Goal: Task Accomplishment & Management: Complete application form

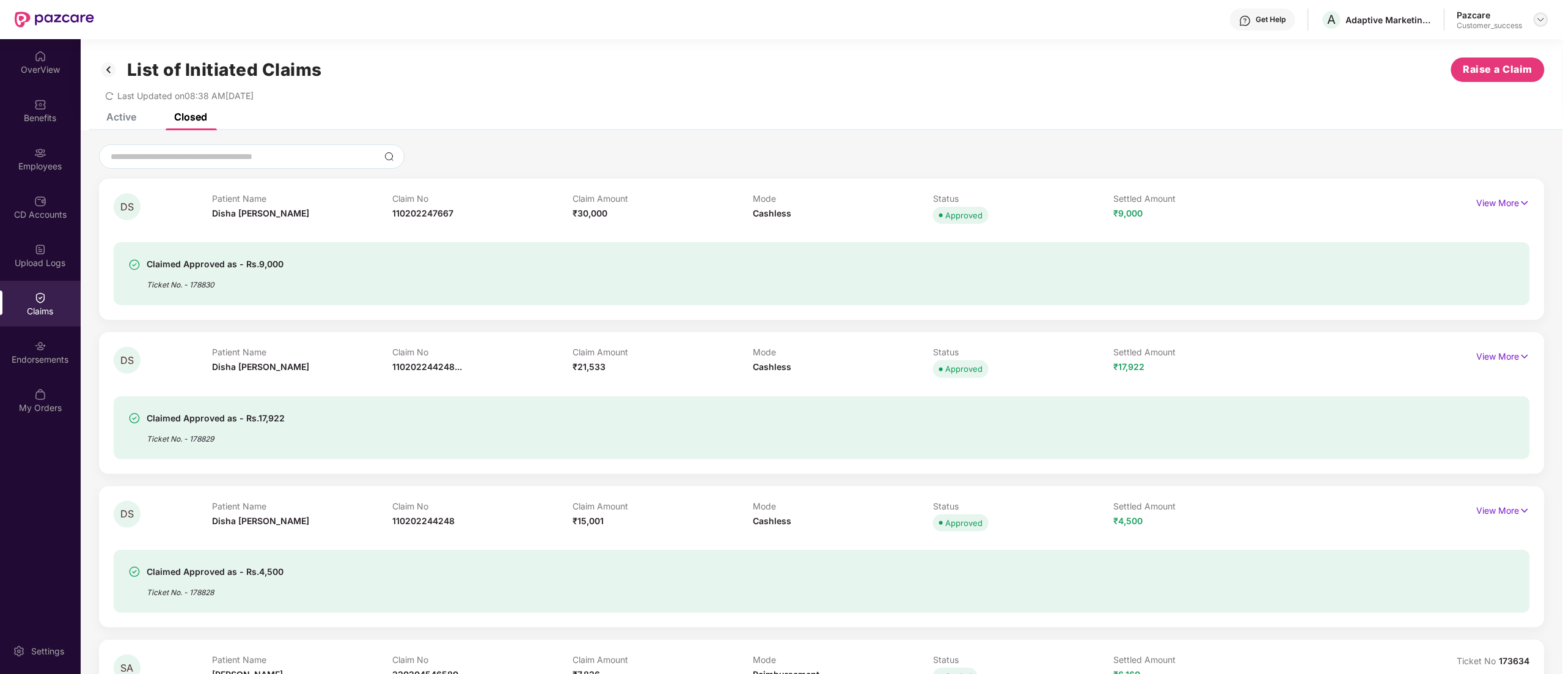
click at [1539, 17] on img at bounding box center [1541, 20] width 10 height 10
click at [1437, 51] on div "Switch to partner view" at bounding box center [1483, 49] width 159 height 24
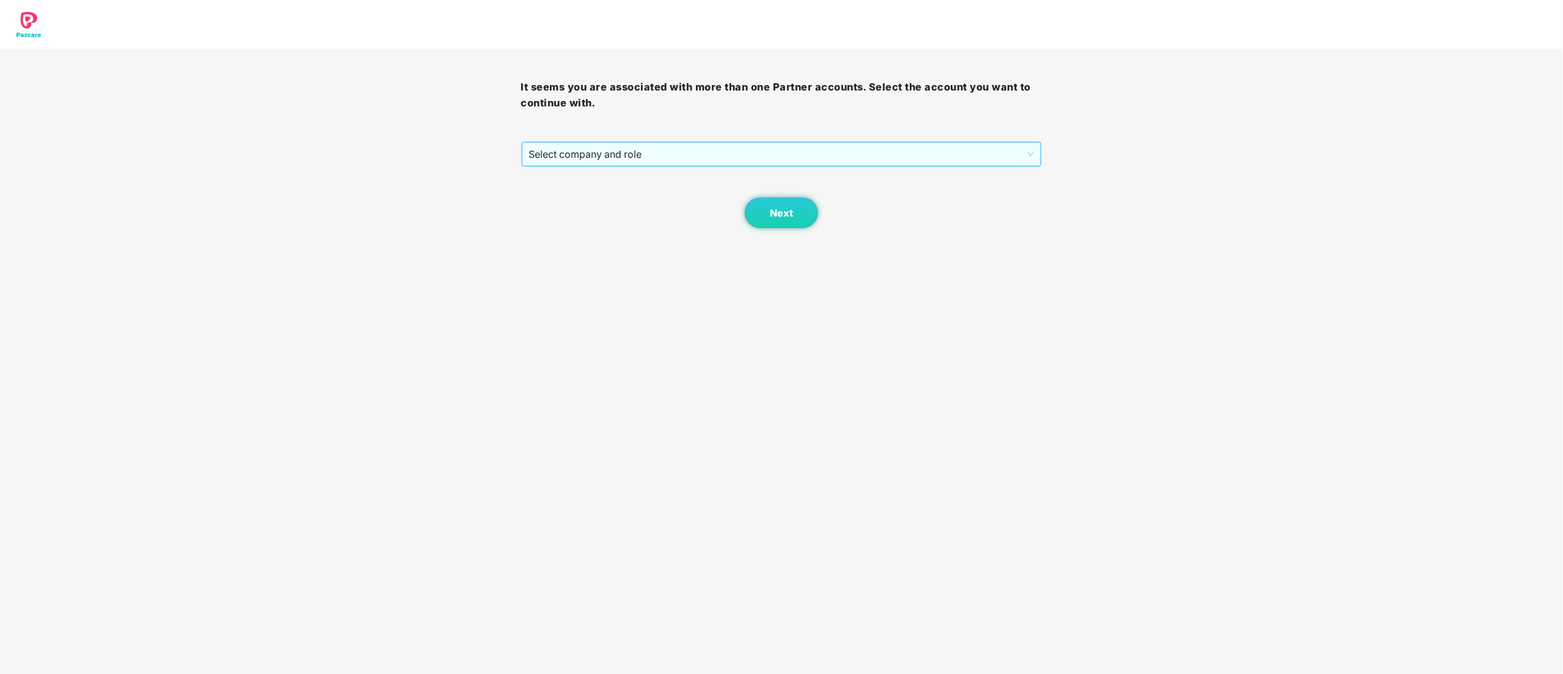
click at [615, 152] on span "Select company and role" at bounding box center [781, 153] width 505 height 23
click at [592, 200] on div "Pazcare - CUSTOMER_SUCCESS" at bounding box center [782, 197] width 507 height 13
click at [762, 210] on button "Next" at bounding box center [781, 212] width 73 height 31
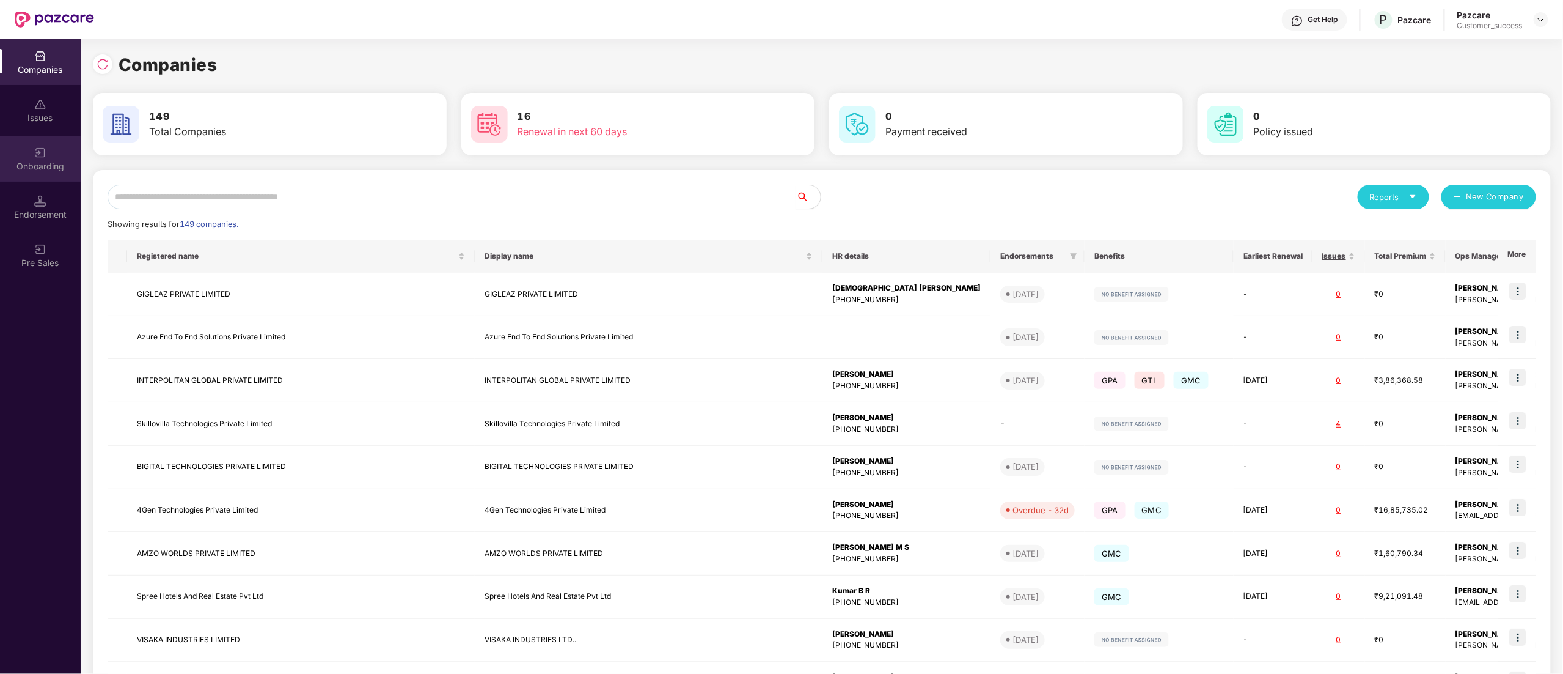
click at [40, 168] on div "Onboarding" at bounding box center [40, 166] width 81 height 12
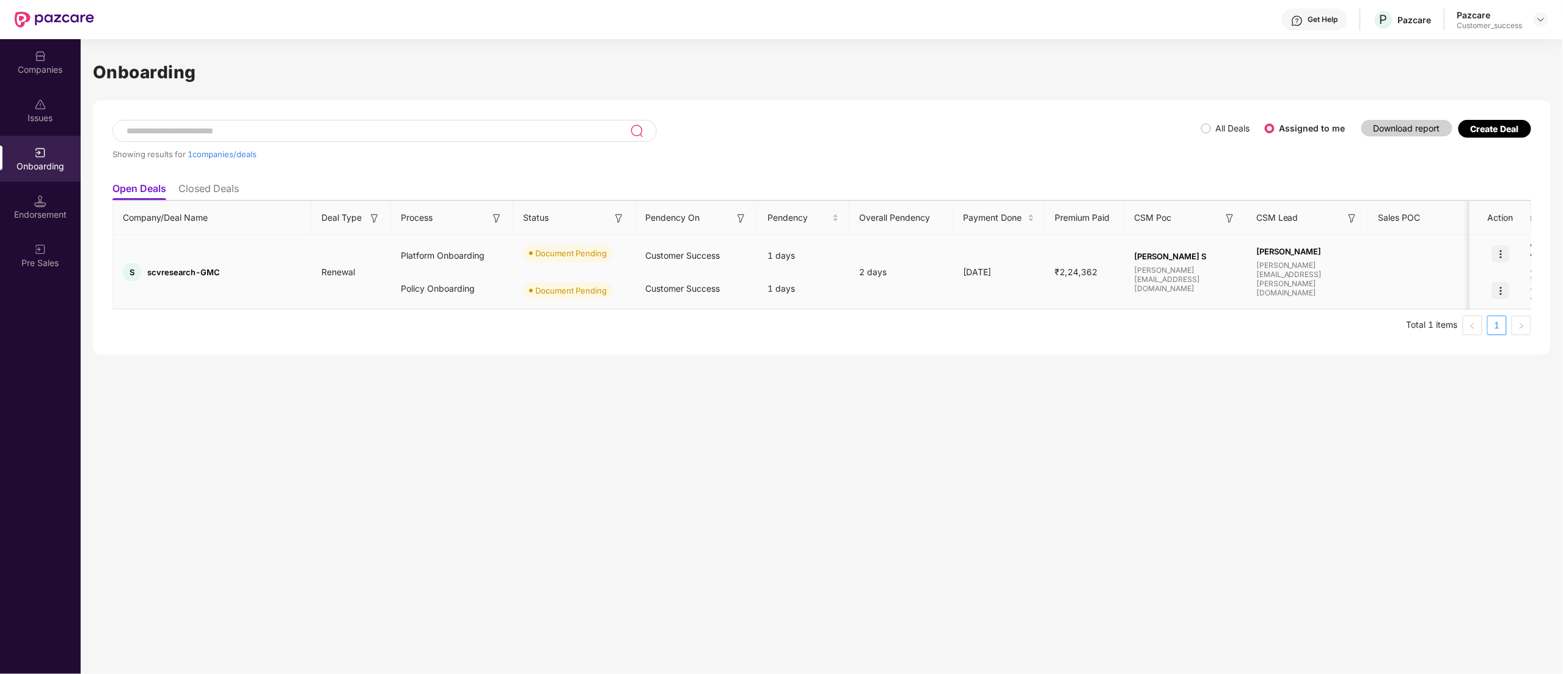
click at [1499, 254] on img at bounding box center [1500, 253] width 17 height 17
click at [1445, 295] on li "Upload Documents" at bounding box center [1444, 285] width 131 height 26
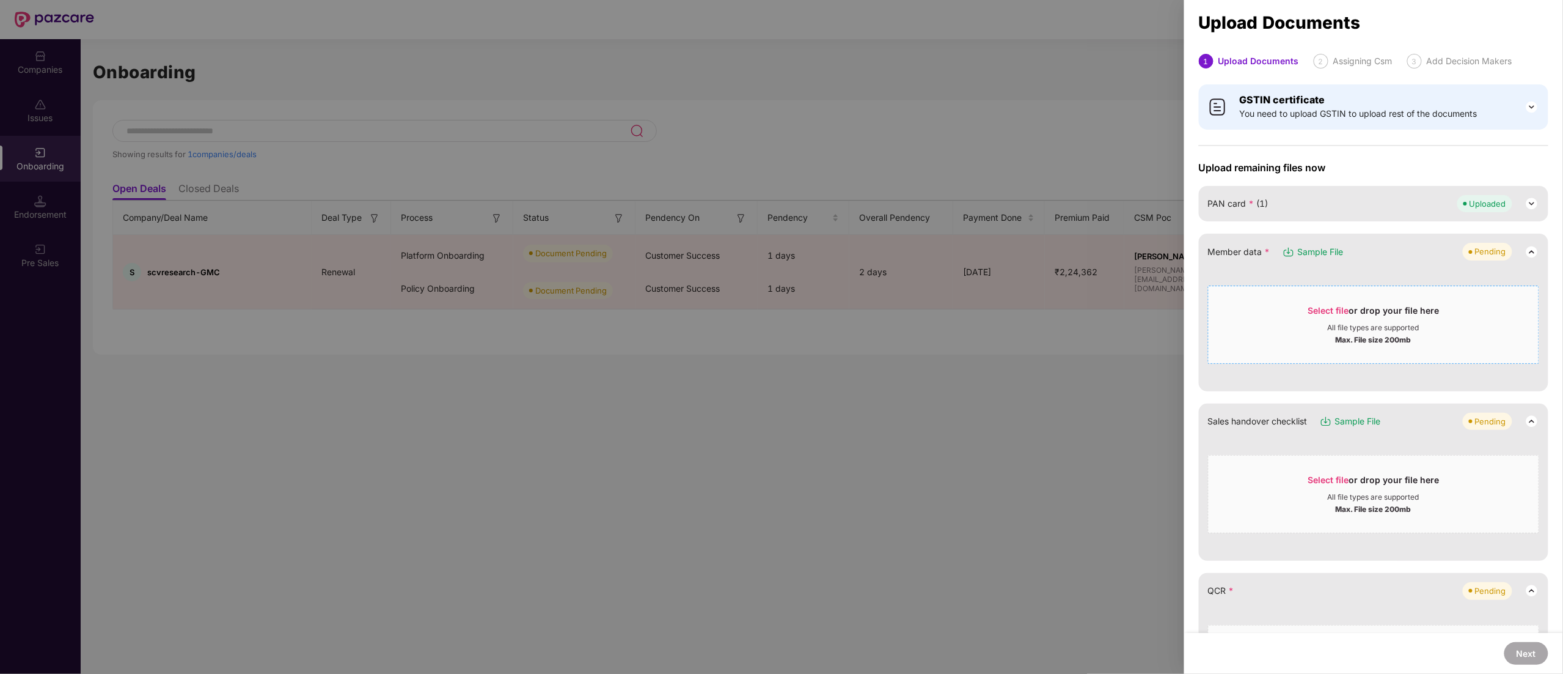
click at [1331, 319] on div "Select file or drop your file here" at bounding box center [1374, 313] width 131 height 18
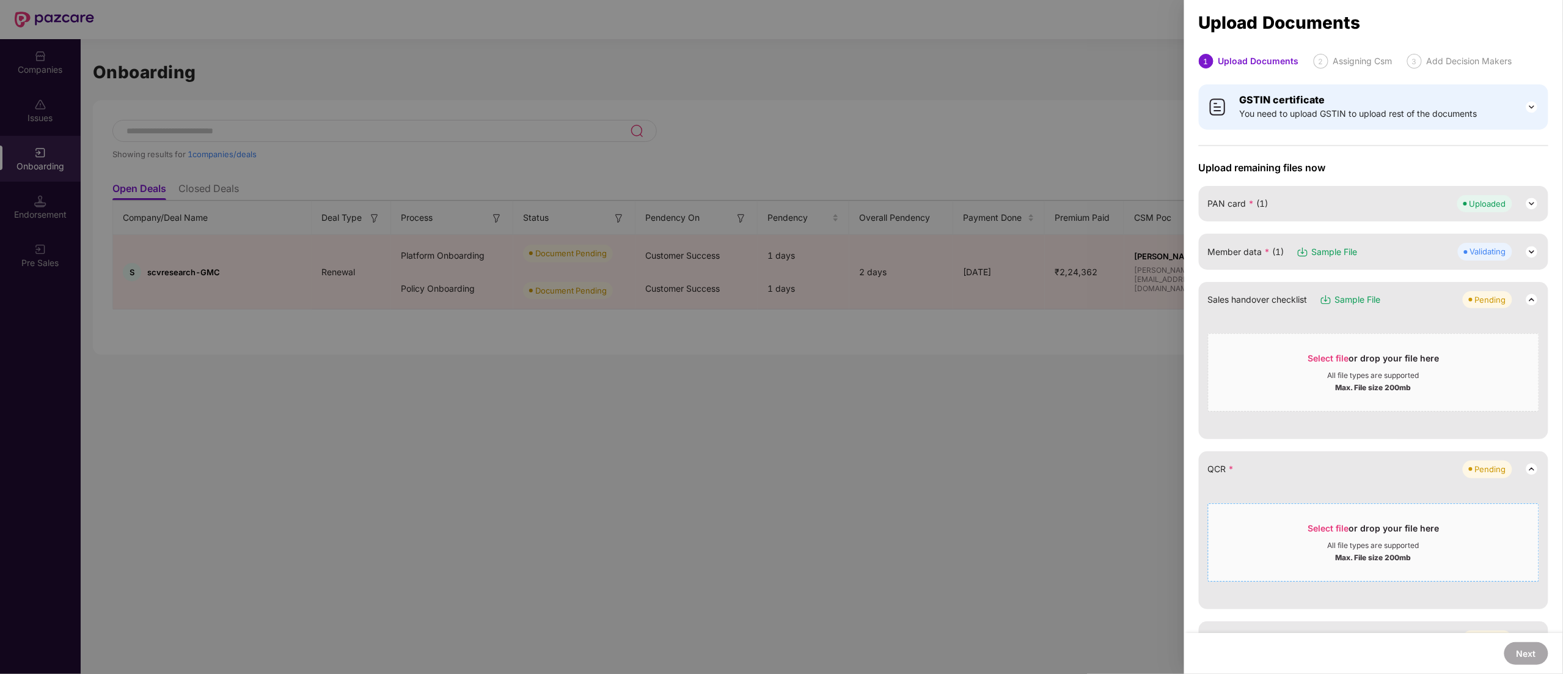
click at [1338, 554] on div "Max. File size 200mb" at bounding box center [1374, 556] width 76 height 12
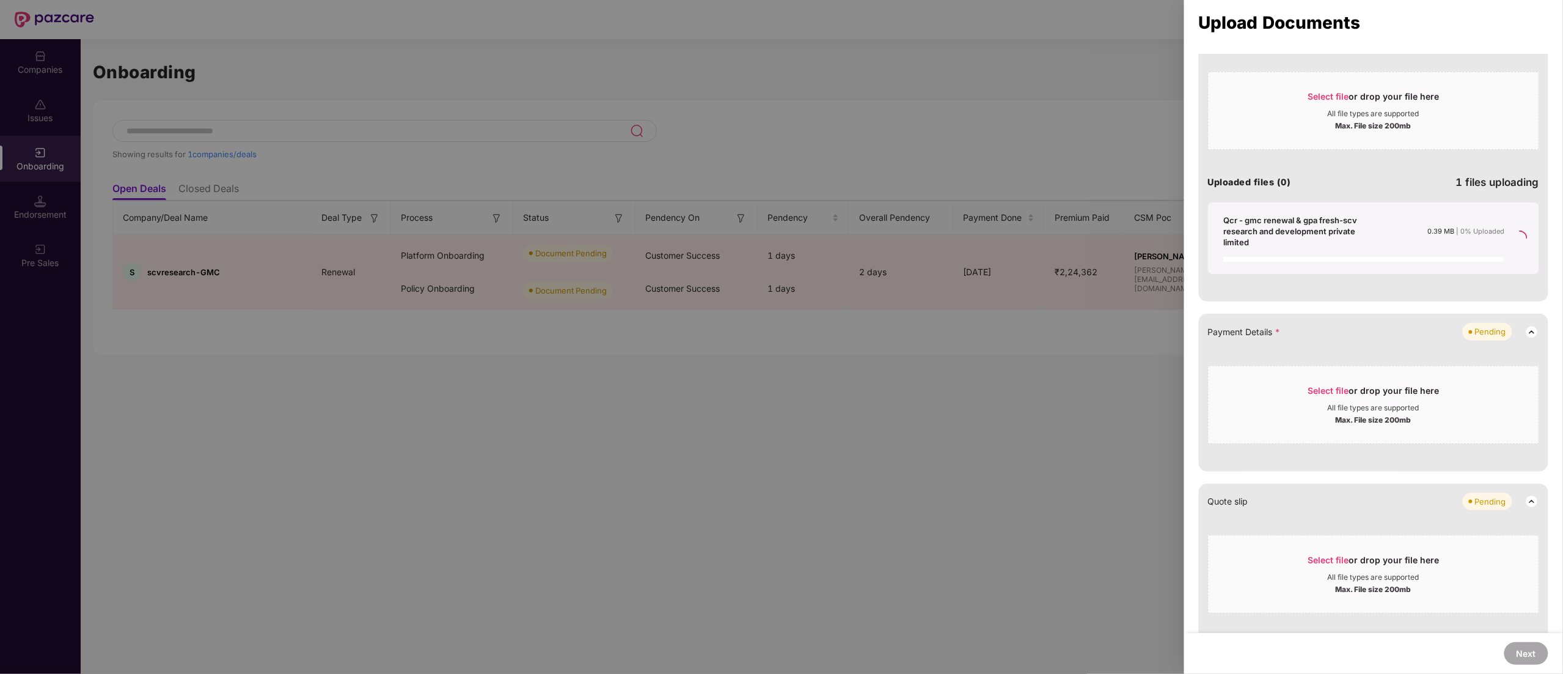
scroll to position [489, 0]
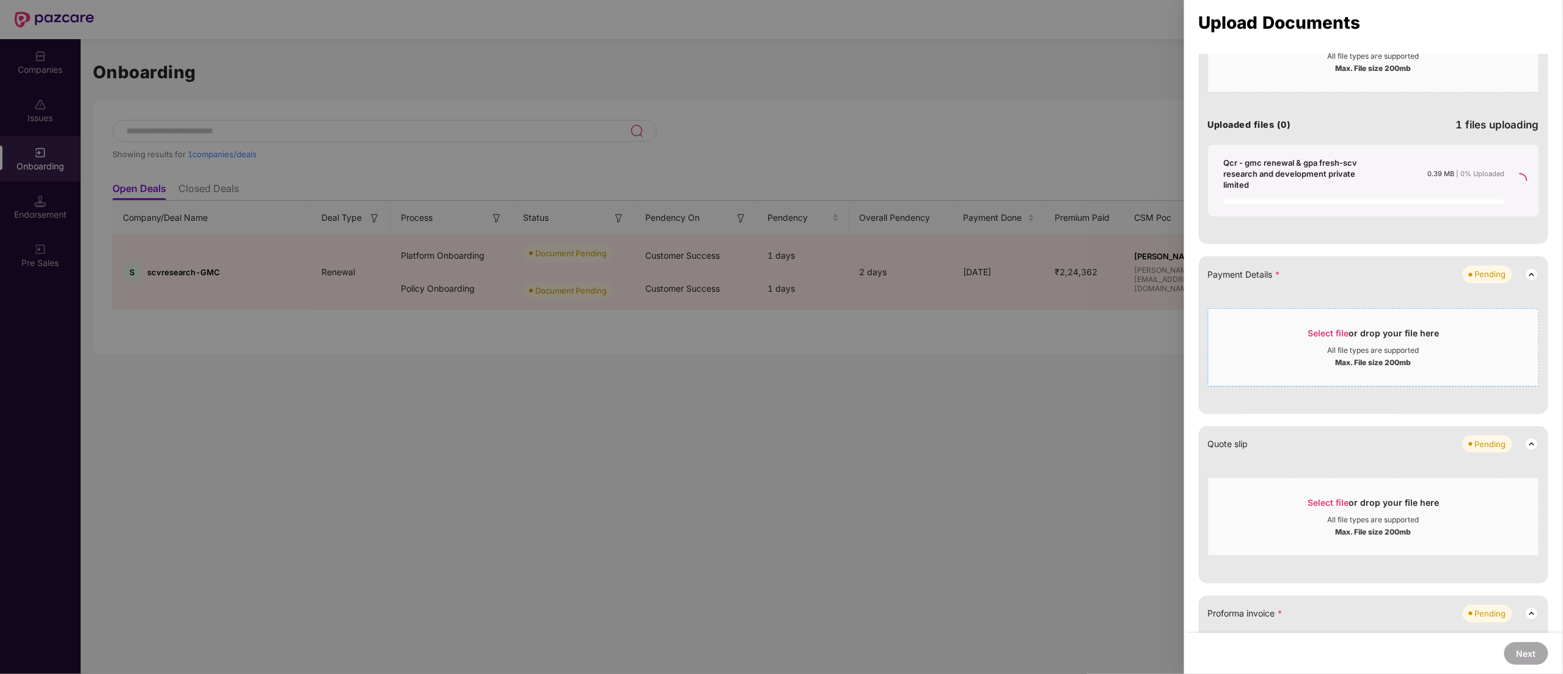
click at [1316, 356] on div "Max. File size 200mb" at bounding box center [1374, 361] width 330 height 12
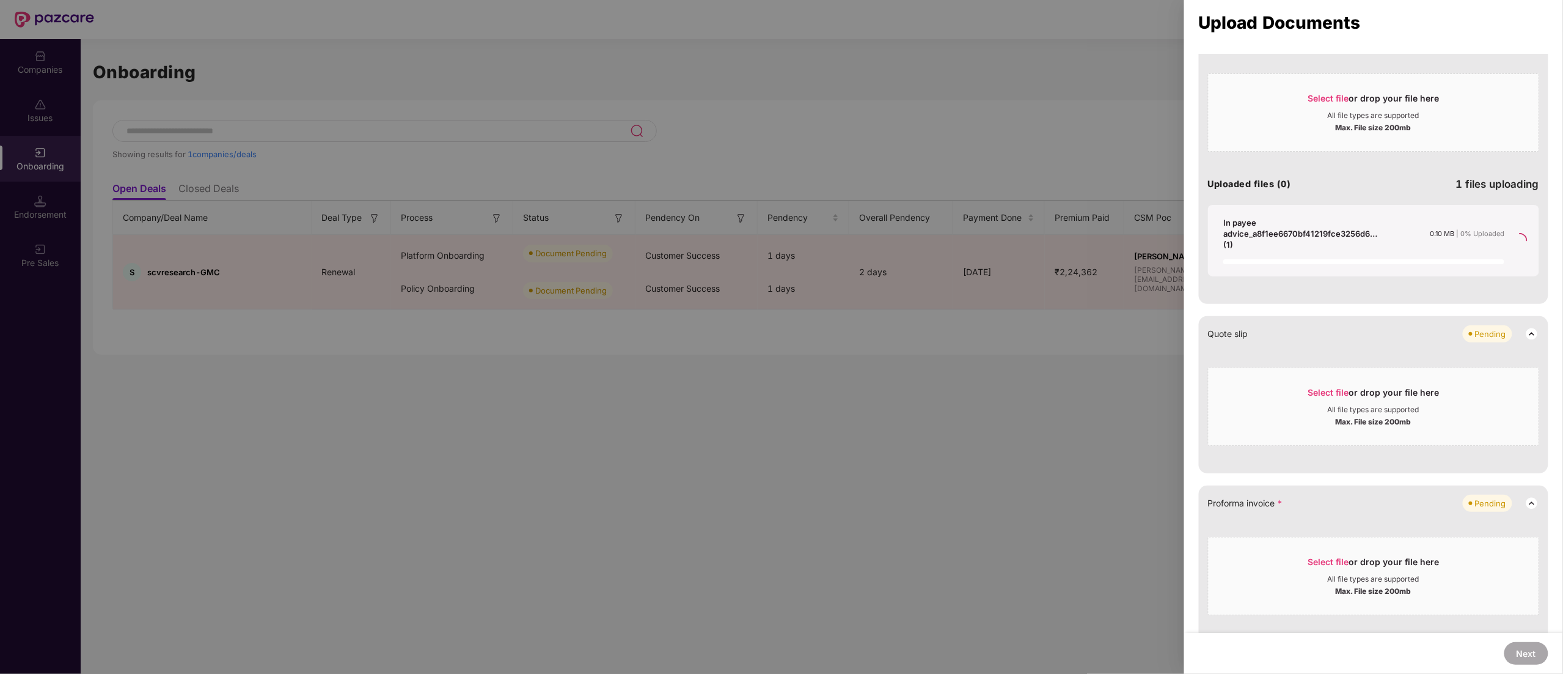
scroll to position [733, 0]
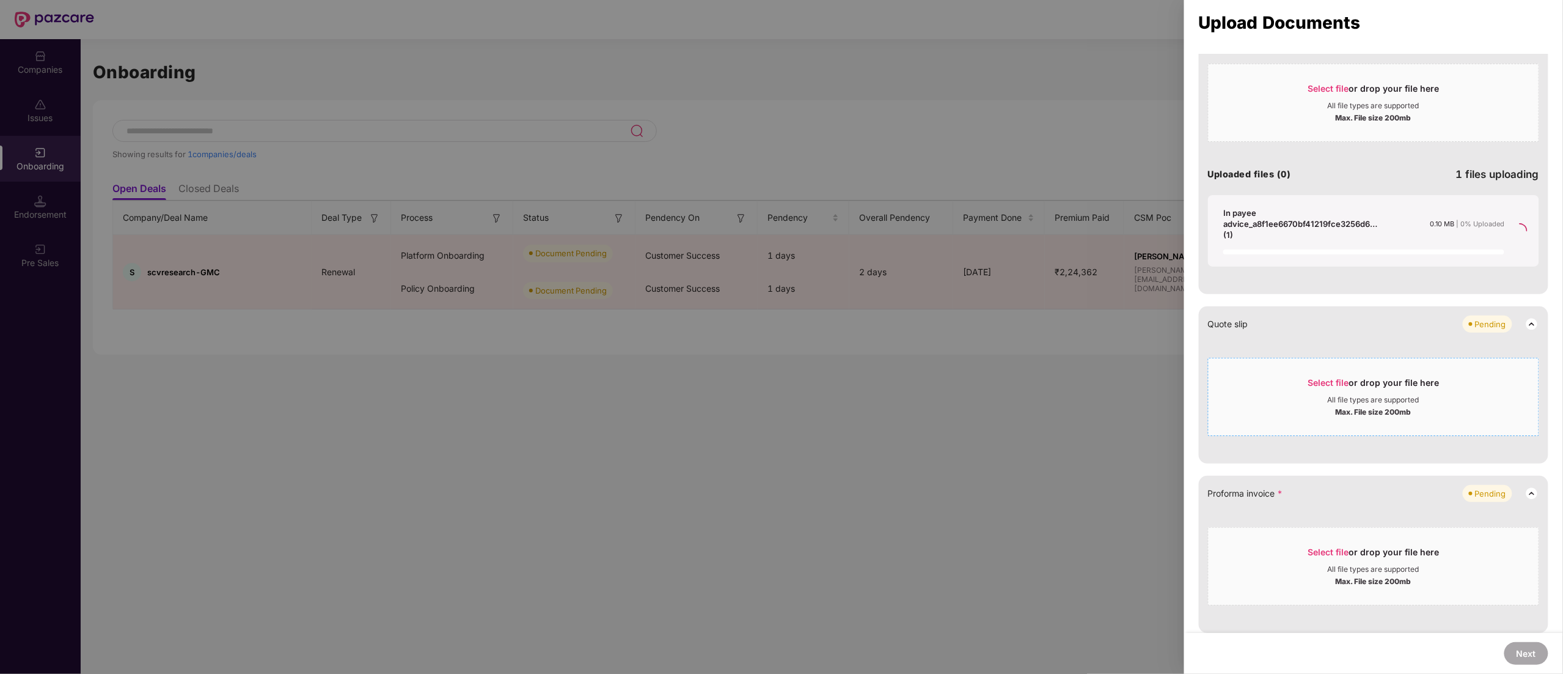
click at [1368, 379] on div "Select file or drop your file here" at bounding box center [1374, 385] width 131 height 18
click at [1387, 555] on div "Select file or drop your file here" at bounding box center [1374, 555] width 131 height 18
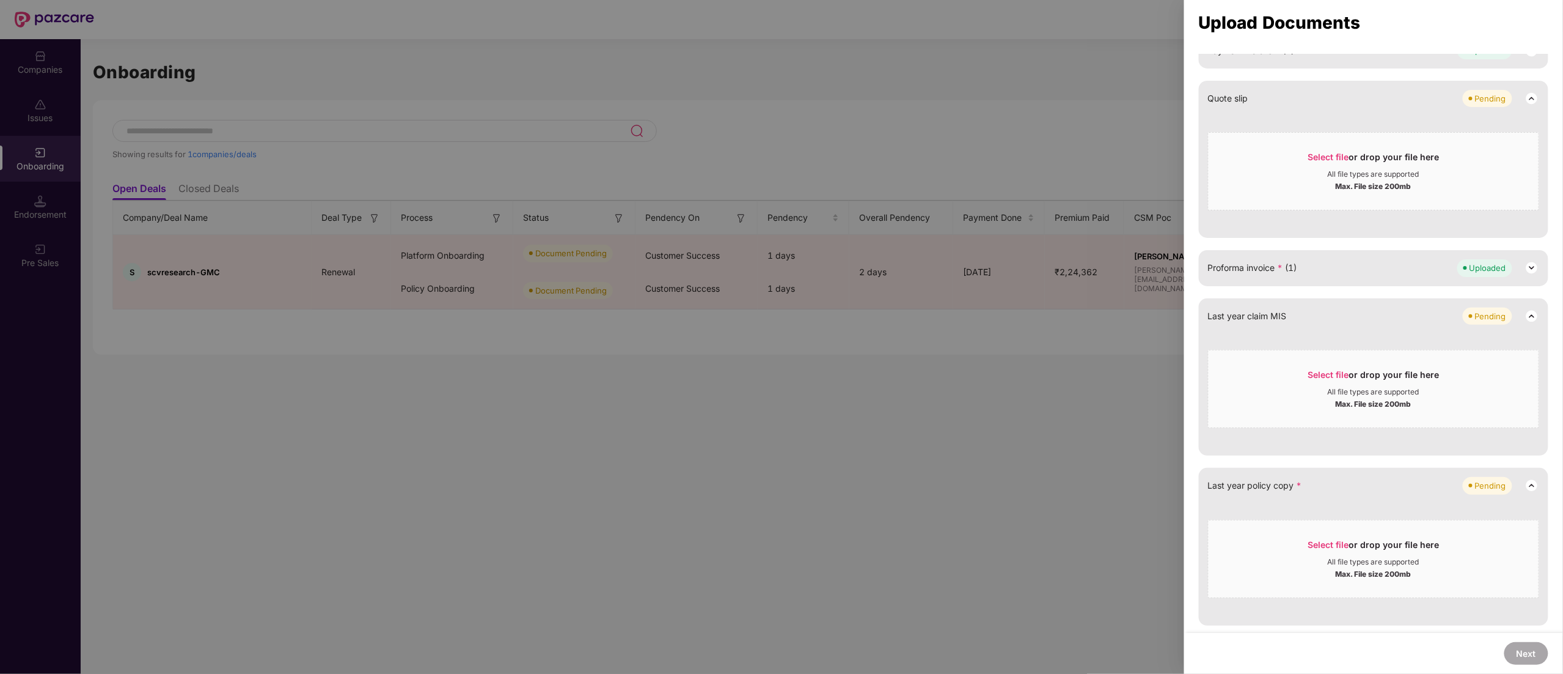
scroll to position [714, 0]
click at [1418, 255] on div "Proforma invoice * (1) Uploaded" at bounding box center [1374, 267] width 350 height 35
click at [1412, 271] on div "Proforma invoice * (1) Uploaded" at bounding box center [1373, 267] width 331 height 17
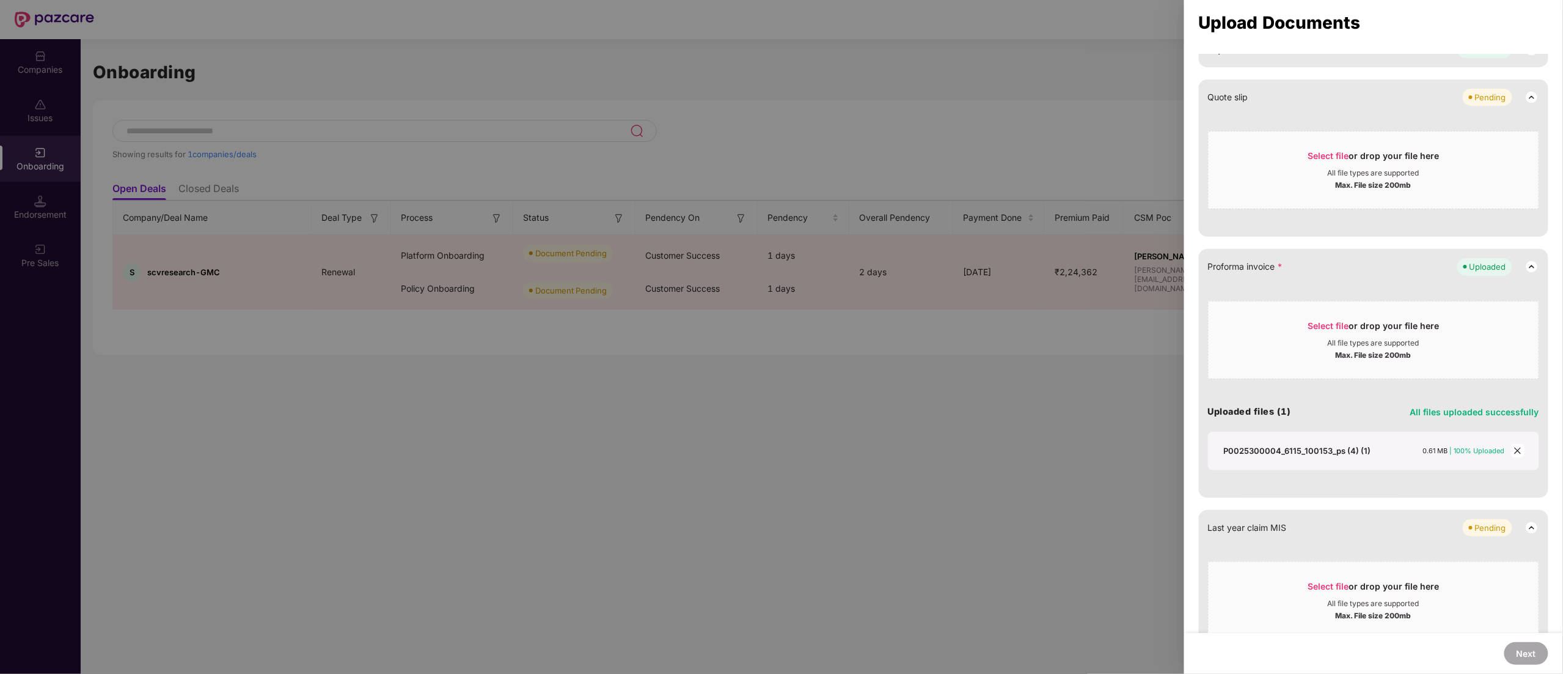
scroll to position [733, 0]
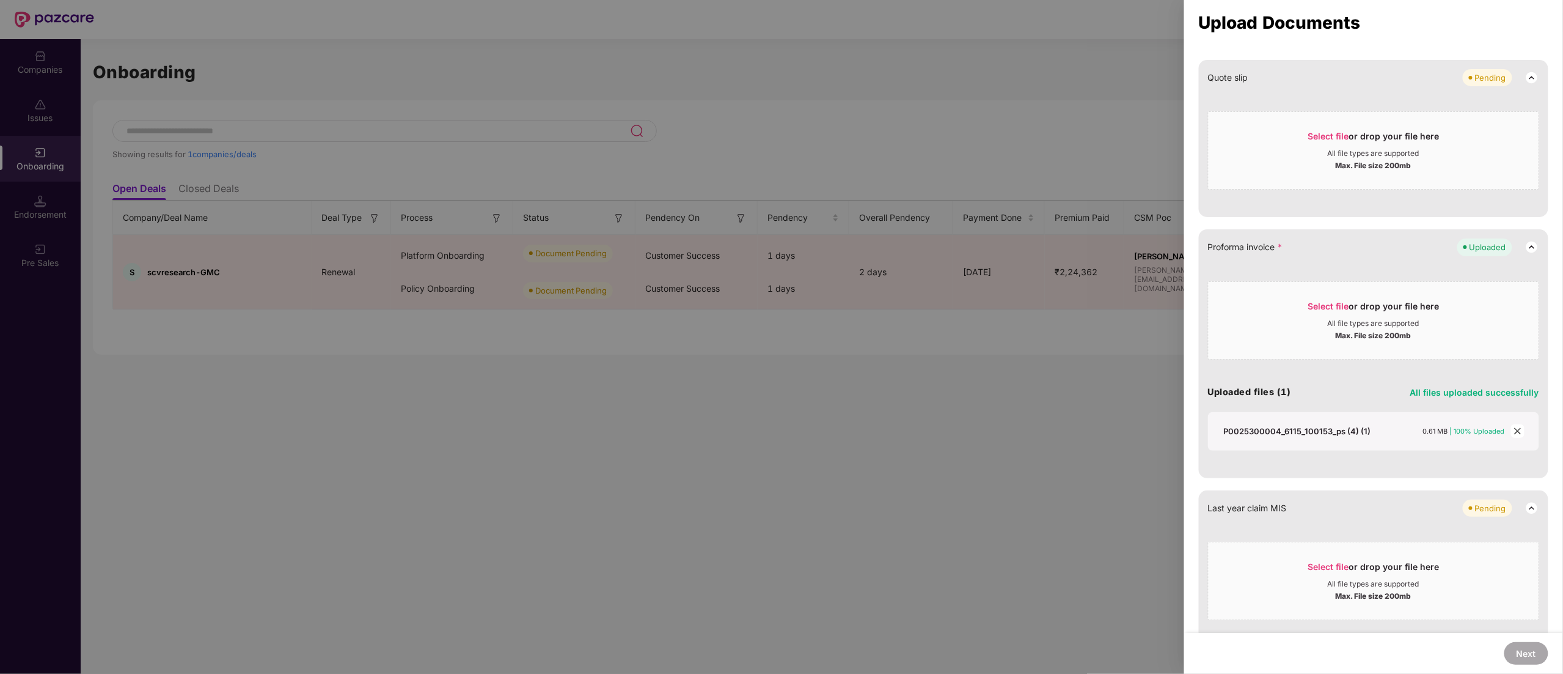
click at [1516, 432] on icon "close" at bounding box center [1517, 431] width 7 height 7
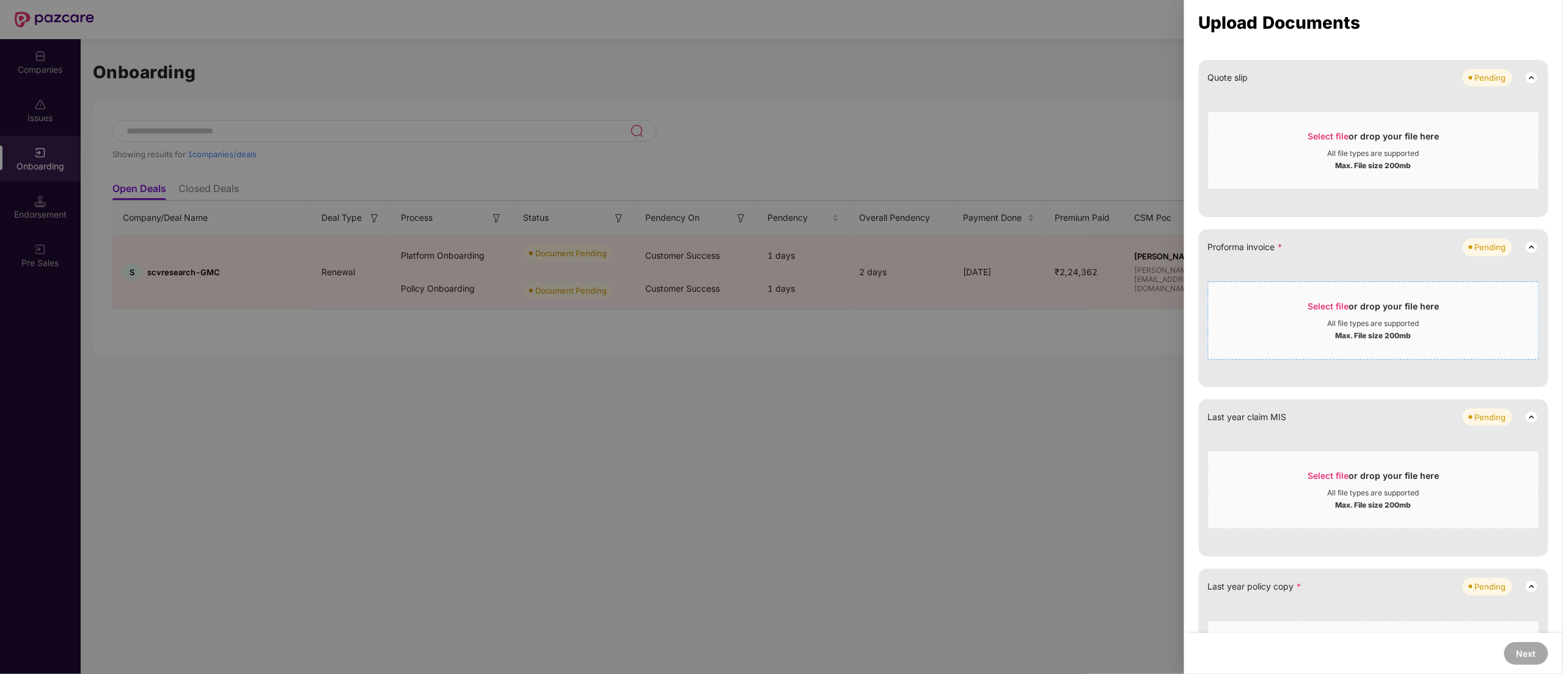
click at [1368, 324] on div "All file types are supported" at bounding box center [1374, 323] width 92 height 10
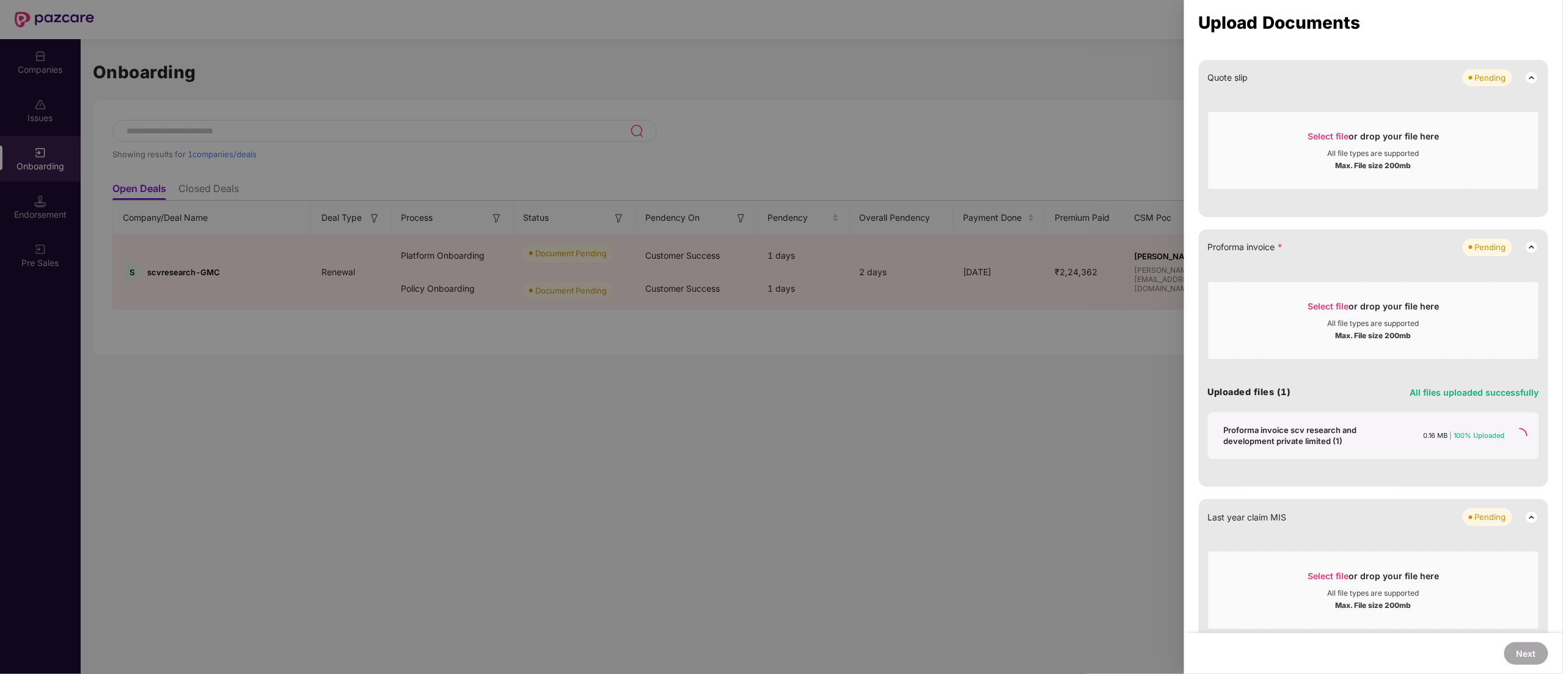
scroll to position [714, 0]
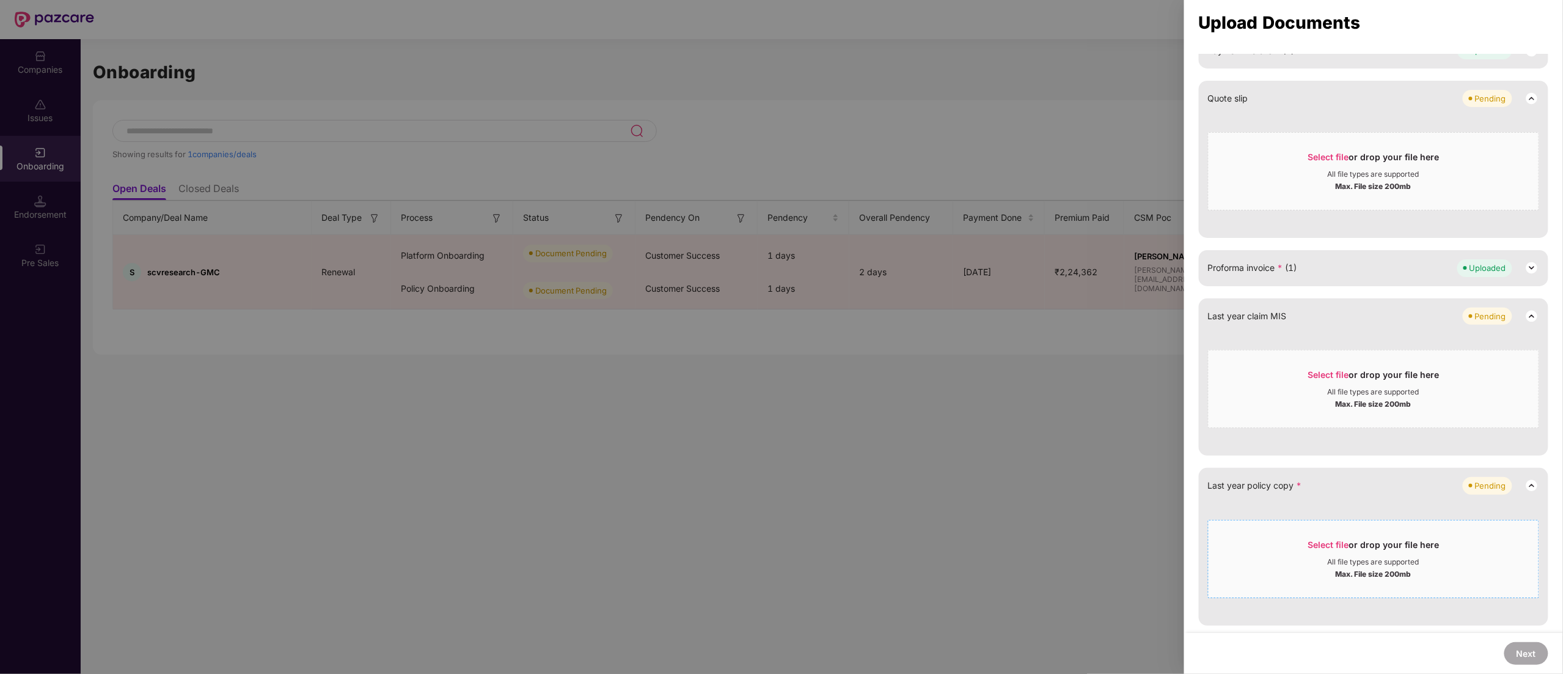
click at [1400, 560] on div "All file types are supported" at bounding box center [1374, 562] width 92 height 10
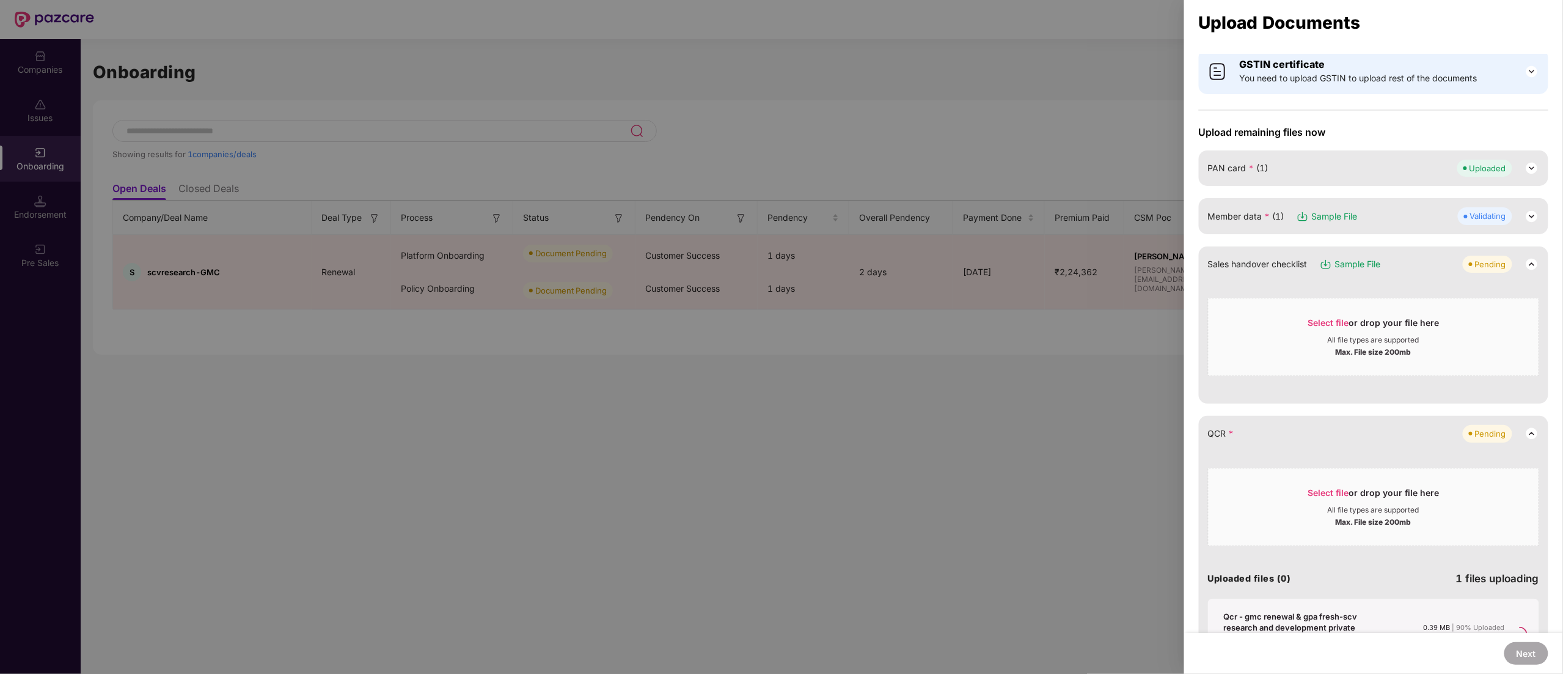
scroll to position [0, 0]
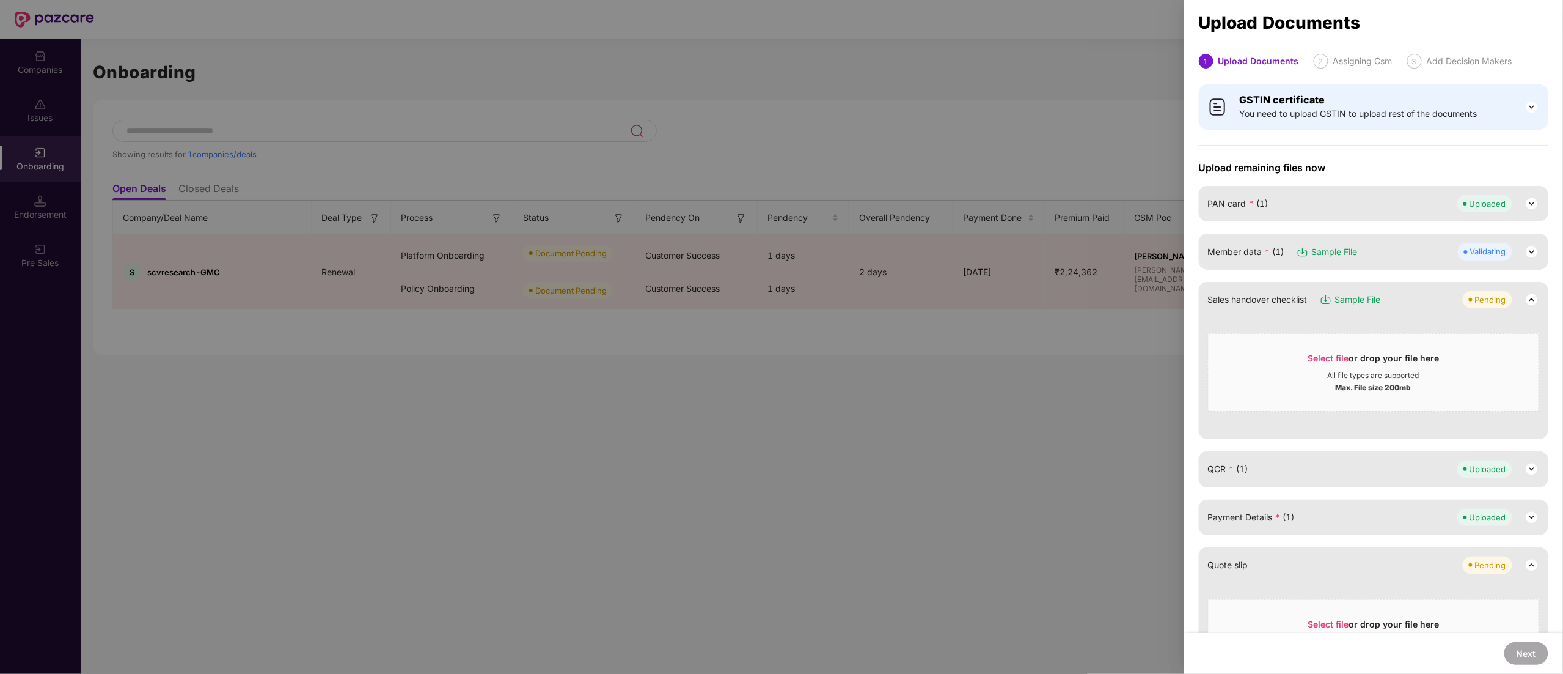
click at [1426, 249] on div "Member data * (1) Sample File Validating" at bounding box center [1373, 251] width 331 height 17
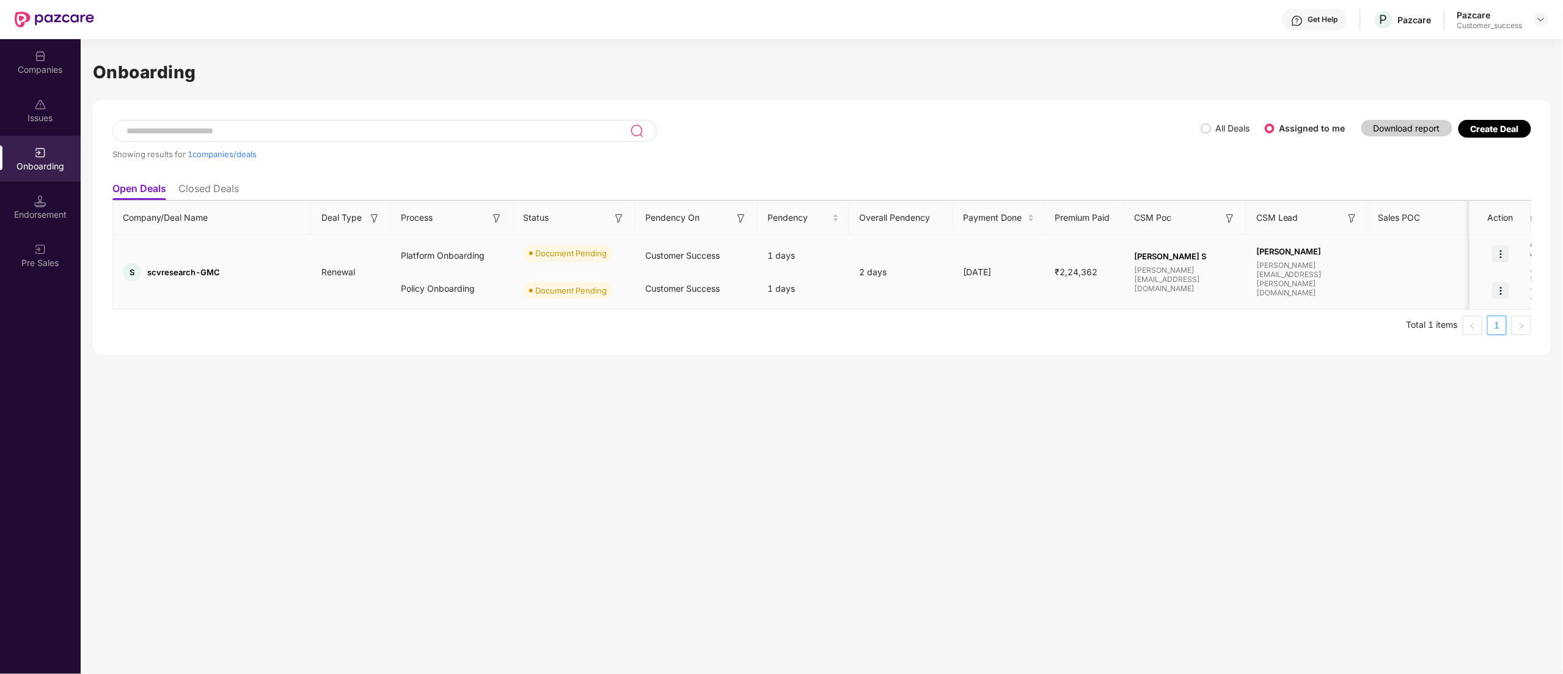
click at [1508, 251] on img at bounding box center [1500, 253] width 17 height 17
click at [1452, 285] on span "Upload Documents" at bounding box center [1444, 284] width 101 height 13
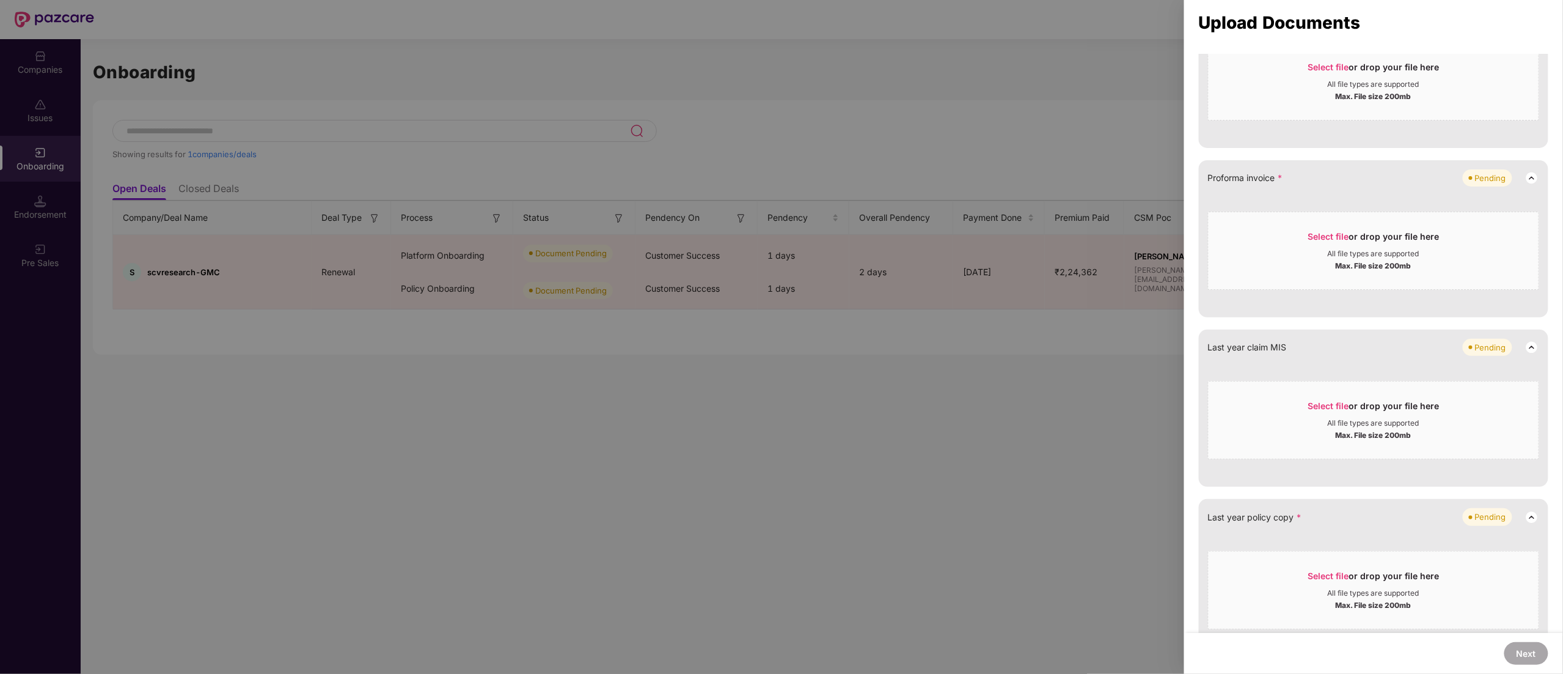
scroll to position [834, 0]
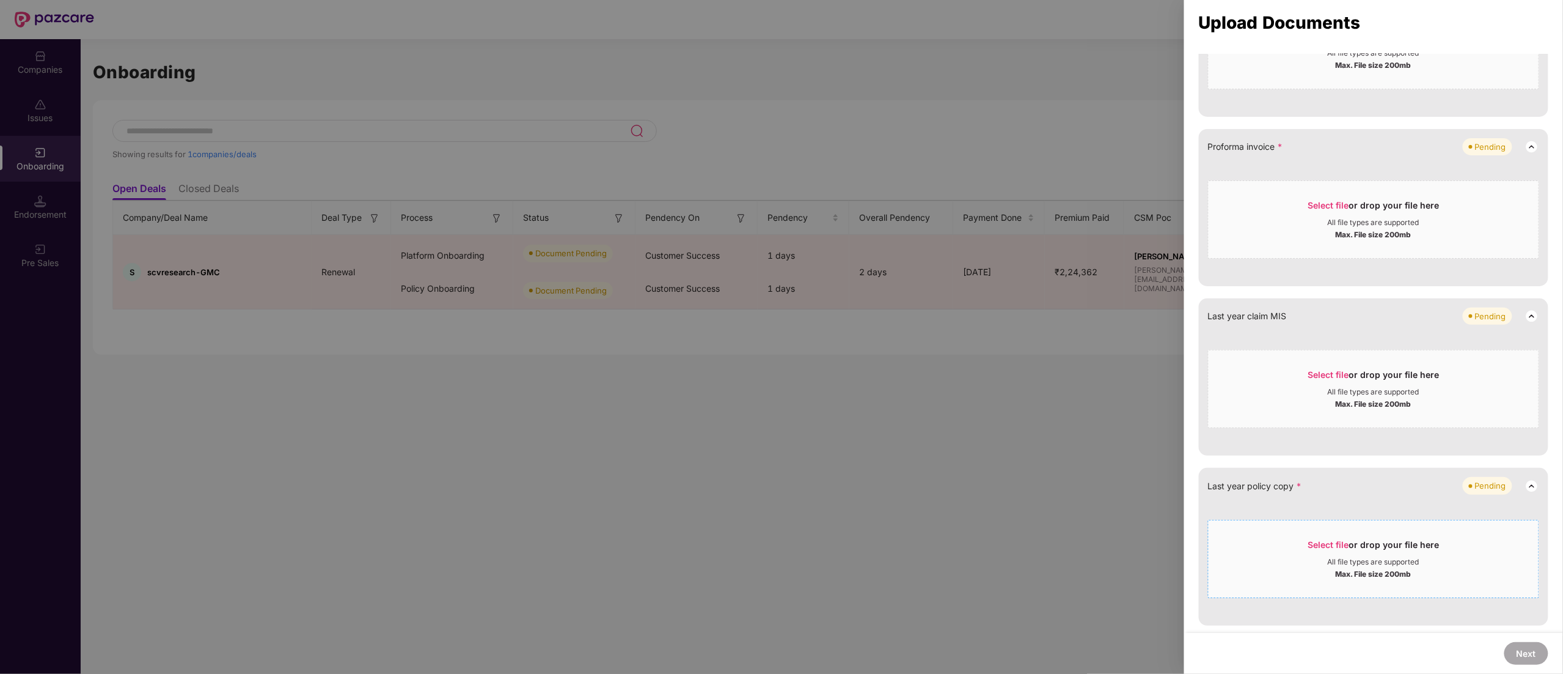
click at [1380, 576] on div "Max. File size 200mb" at bounding box center [1374, 573] width 76 height 12
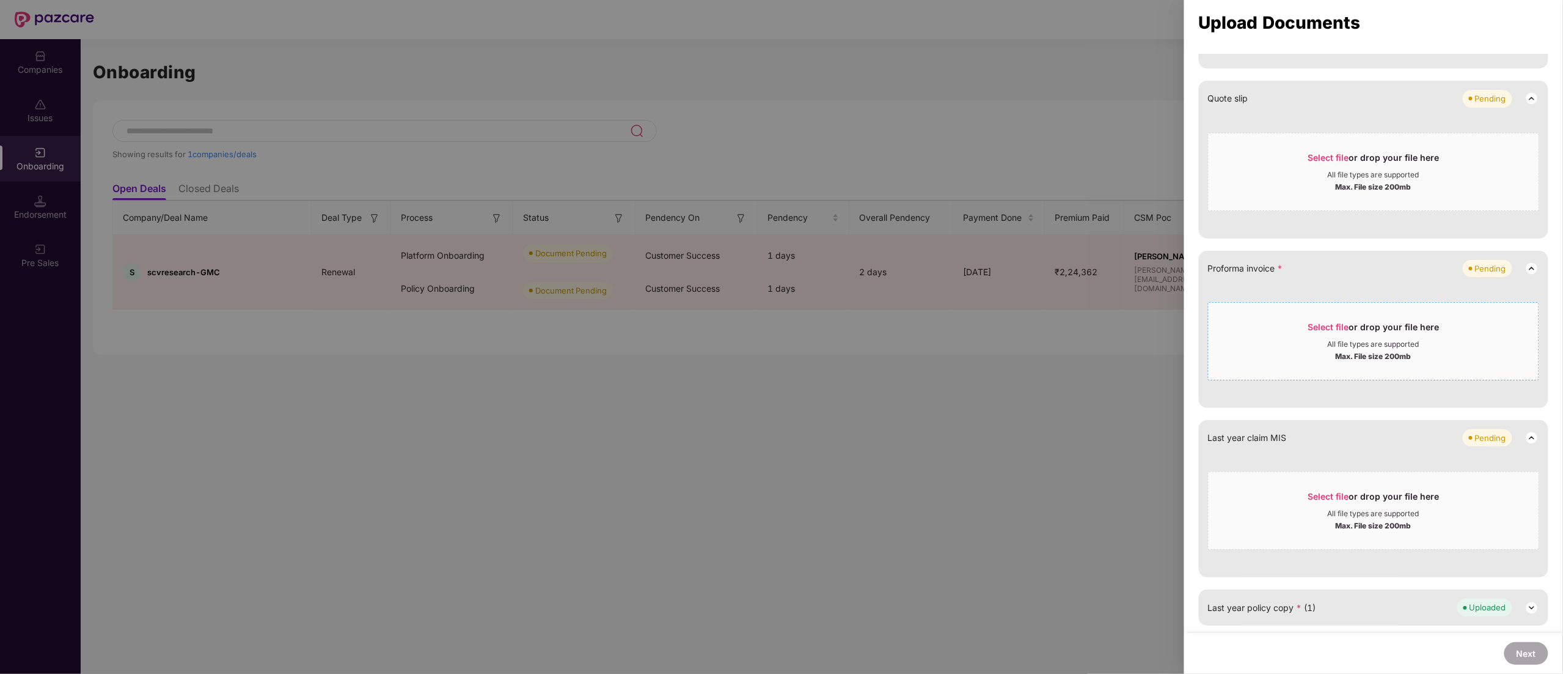
click at [1379, 342] on div "All file types are supported" at bounding box center [1374, 344] width 92 height 10
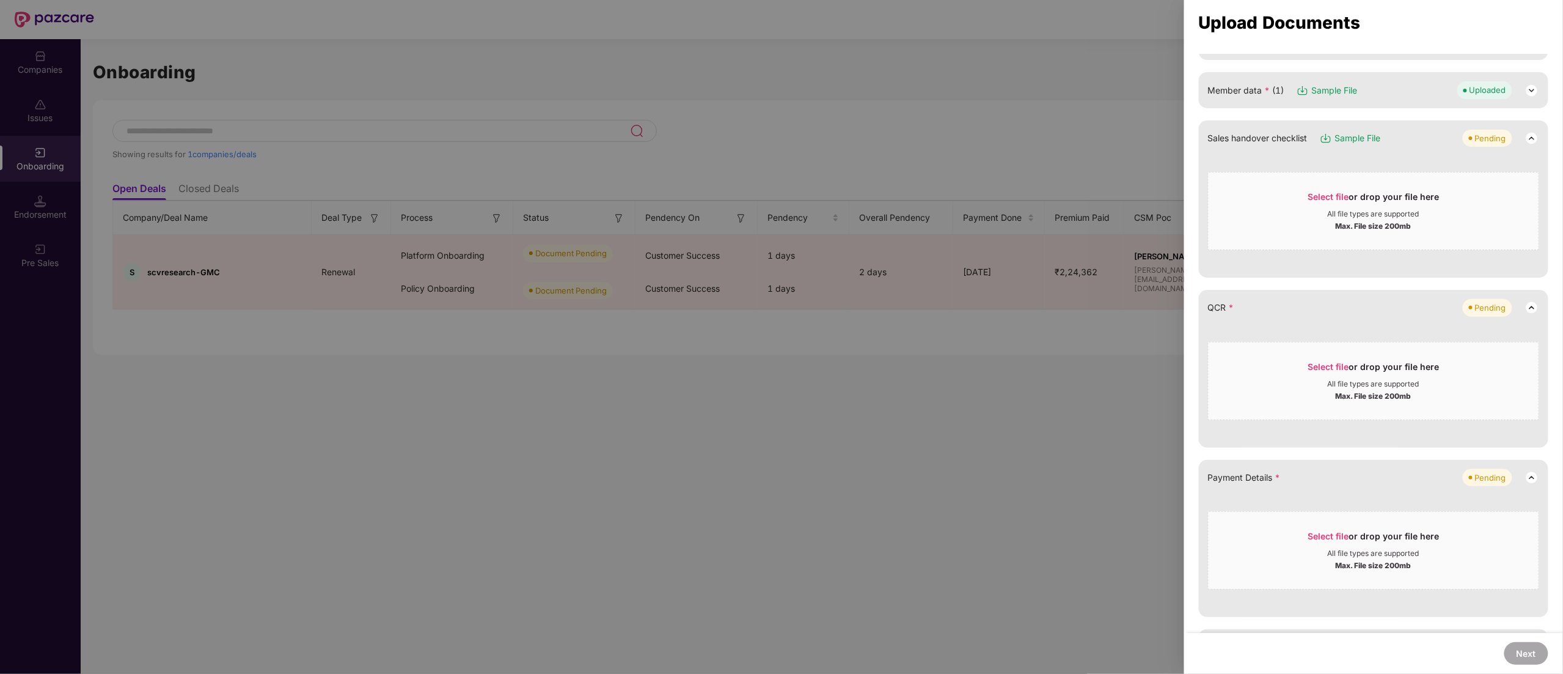
scroll to position [101, 0]
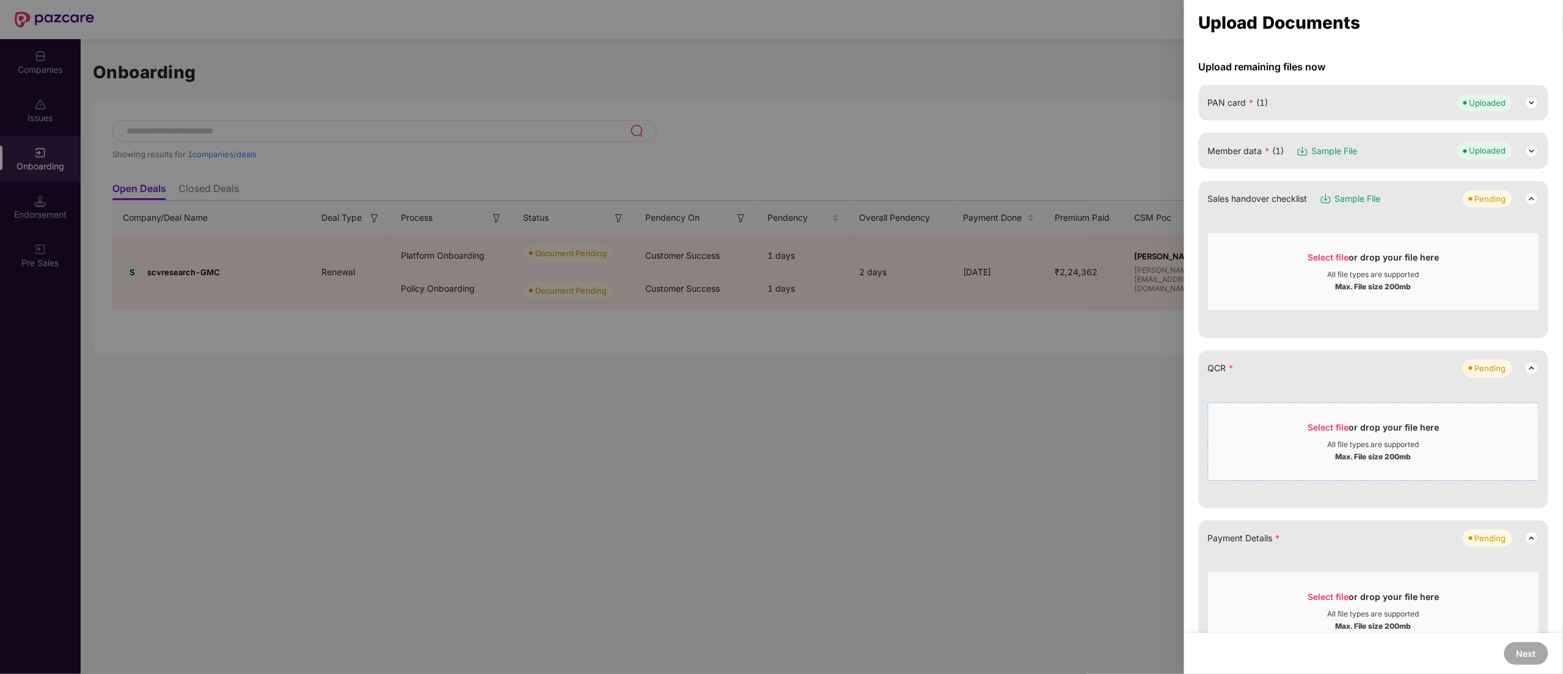
click at [1404, 403] on div "Select file or drop your file here All file types are supported Max. File size …" at bounding box center [1373, 441] width 331 height 78
click at [1392, 427] on div "Select file or drop your file here" at bounding box center [1374, 430] width 131 height 18
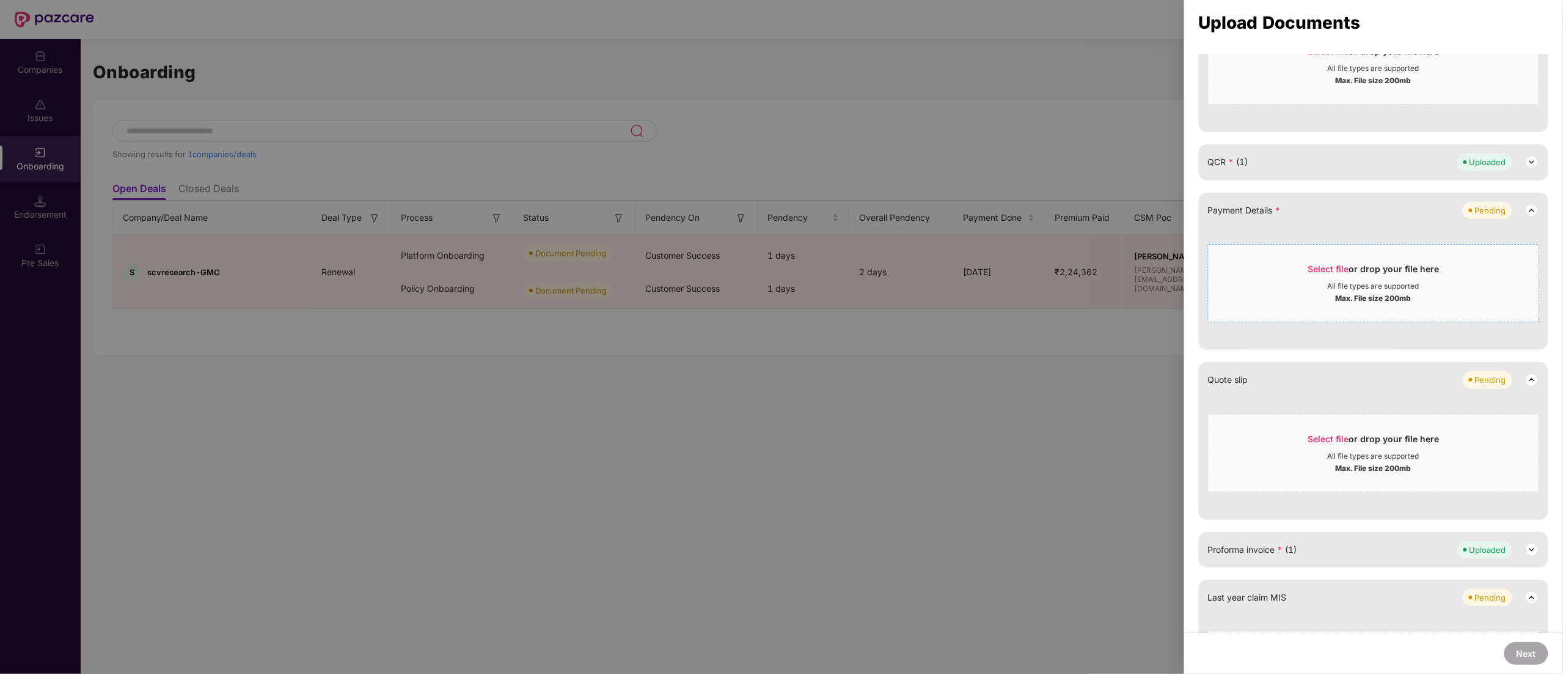
scroll to position [345, 0]
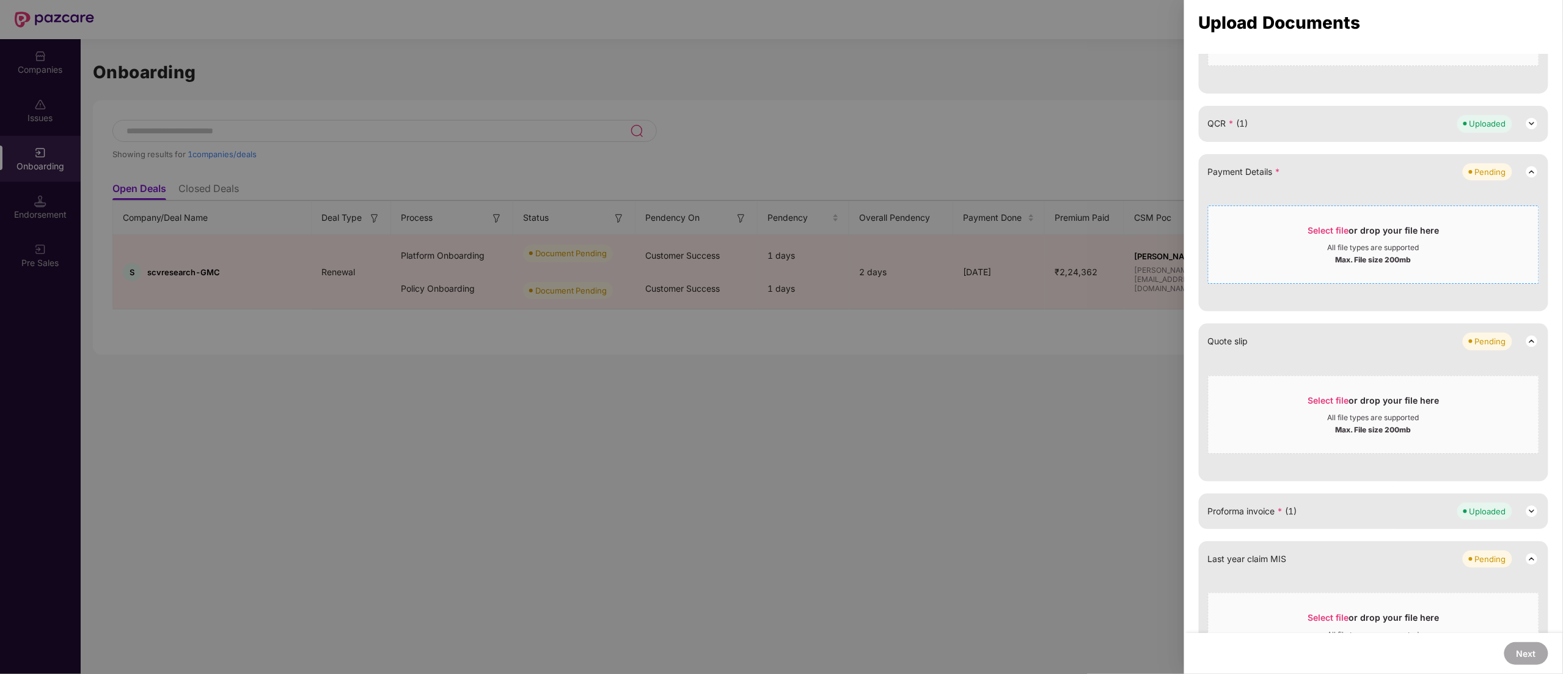
click at [1346, 254] on div "Max. File size 200mb" at bounding box center [1374, 258] width 76 height 12
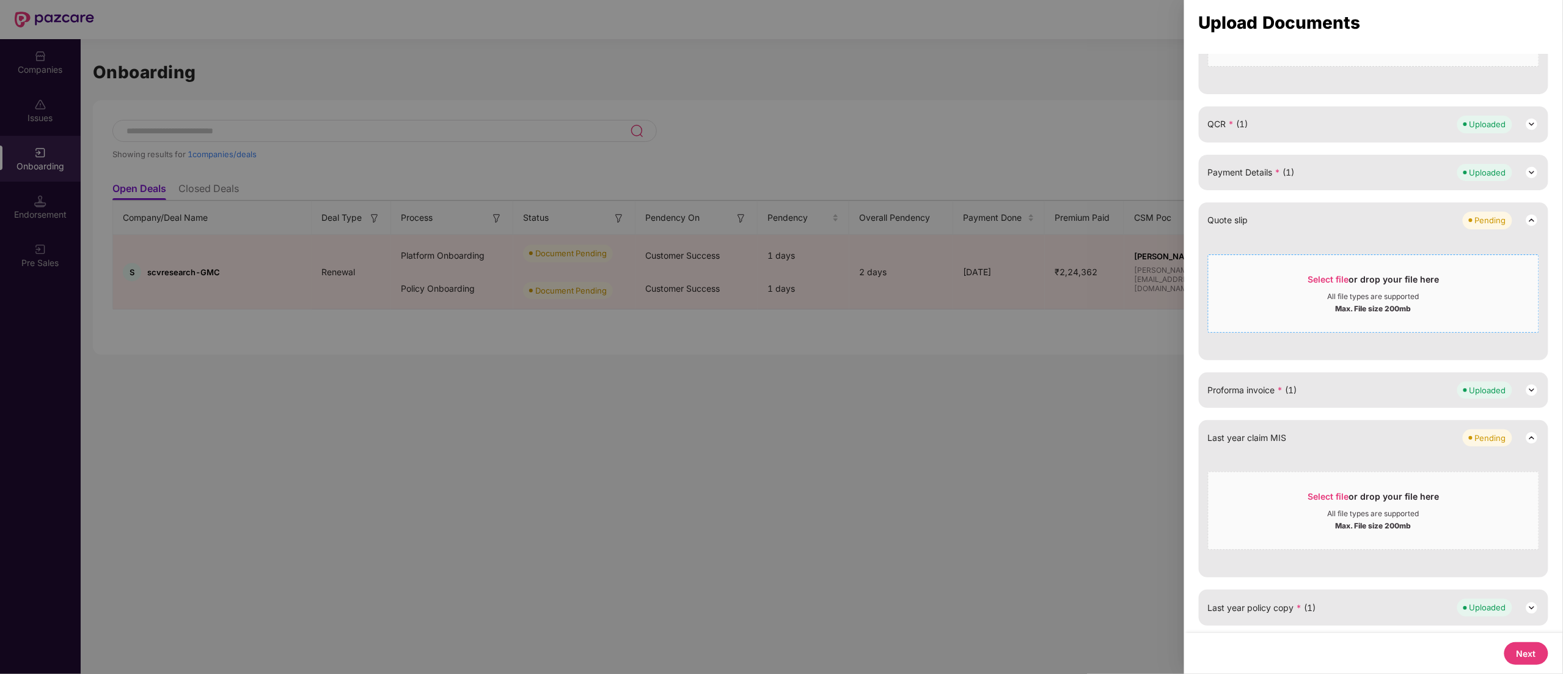
click at [1375, 281] on div "Select file or drop your file here" at bounding box center [1374, 282] width 131 height 18
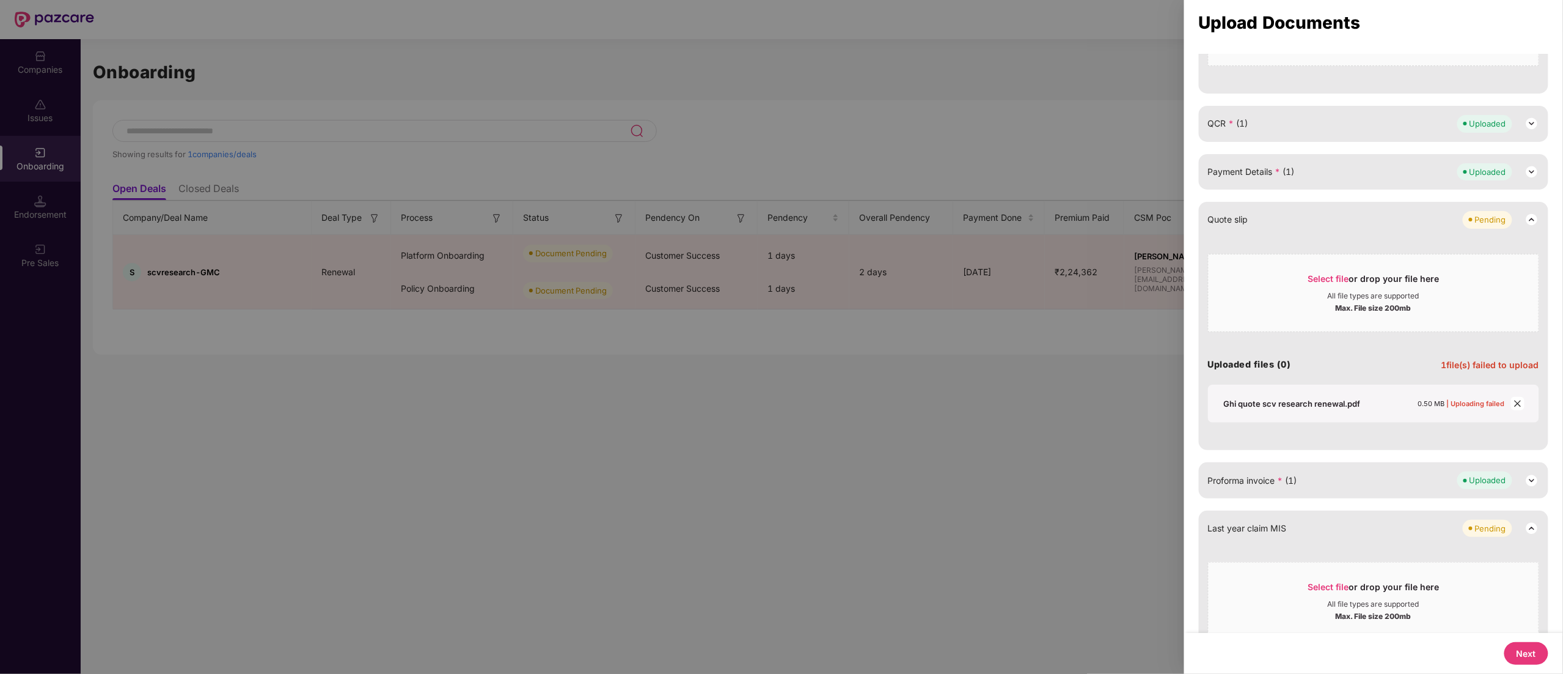
click at [1523, 652] on button "Next" at bounding box center [1527, 653] width 44 height 23
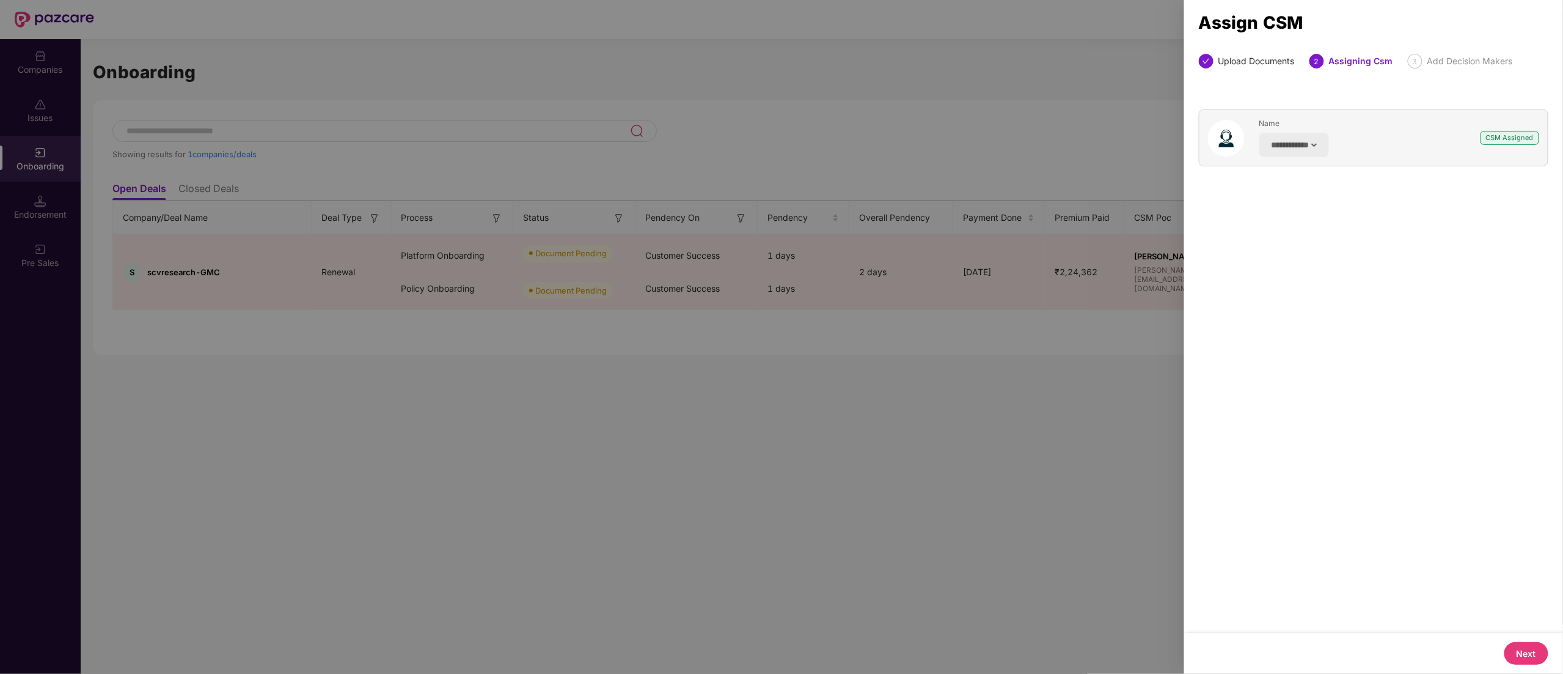
click at [1523, 652] on button "Next" at bounding box center [1527, 653] width 44 height 23
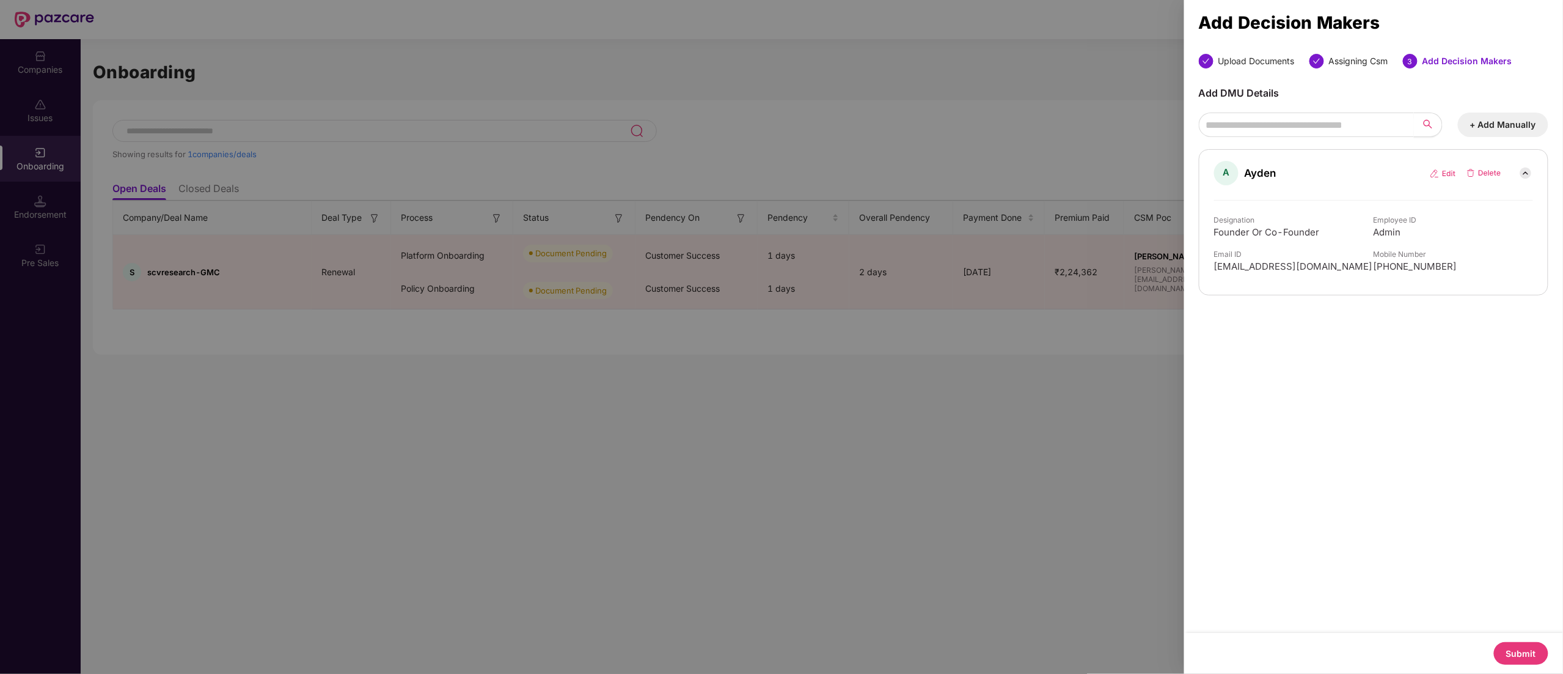
click at [1523, 652] on button "Submit" at bounding box center [1521, 653] width 54 height 23
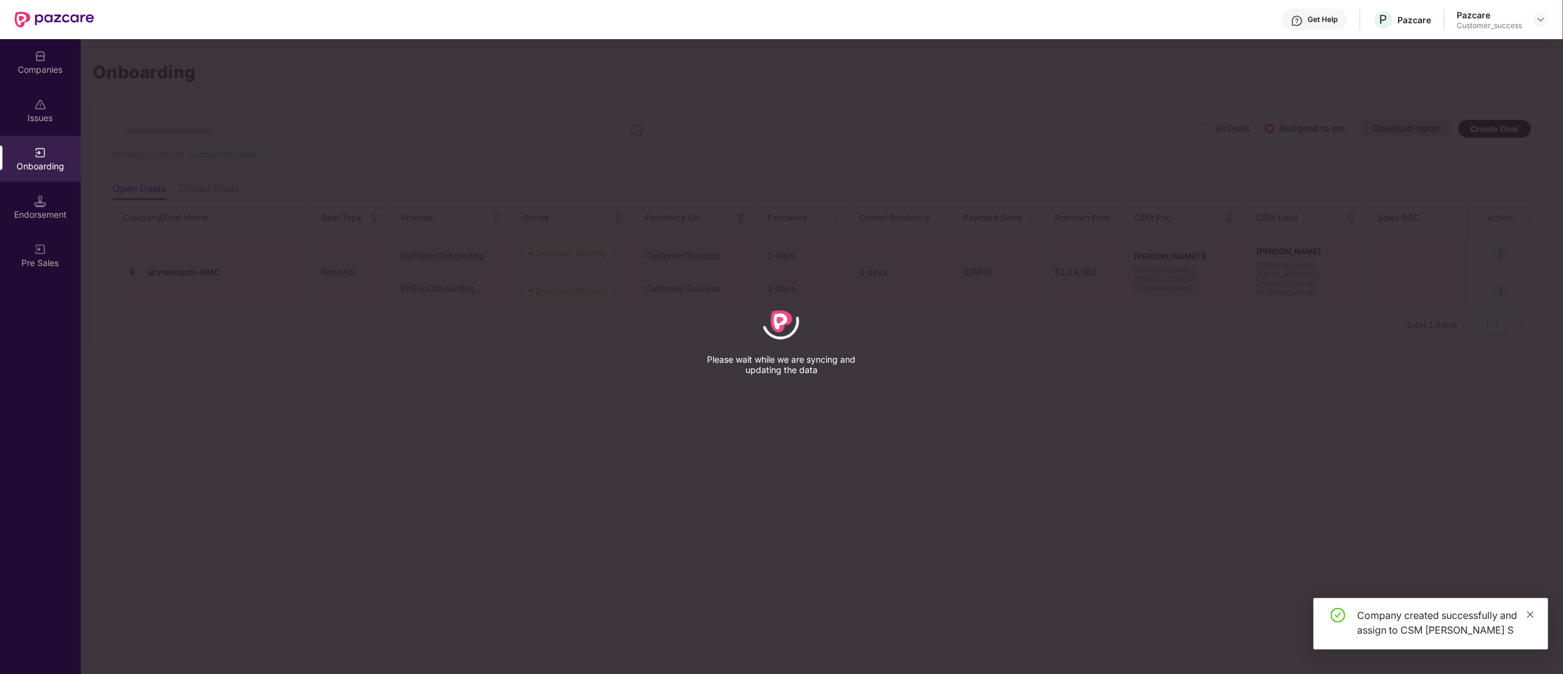
click at [1534, 615] on icon "close" at bounding box center [1531, 614] width 9 height 9
